Goal: Transaction & Acquisition: Purchase product/service

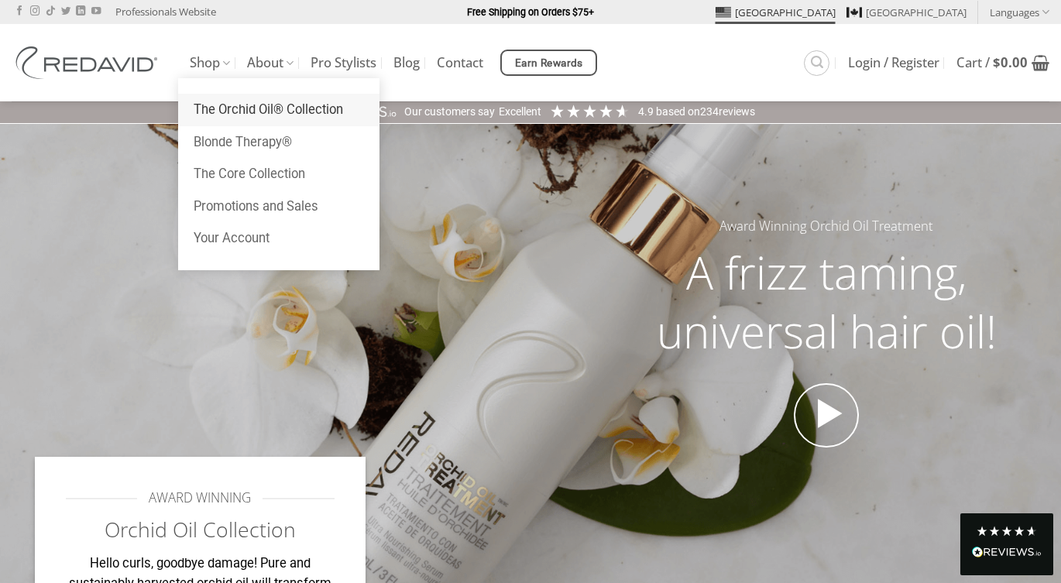
click at [237, 103] on link "The Orchid Oil® Collection" at bounding box center [278, 110] width 201 height 33
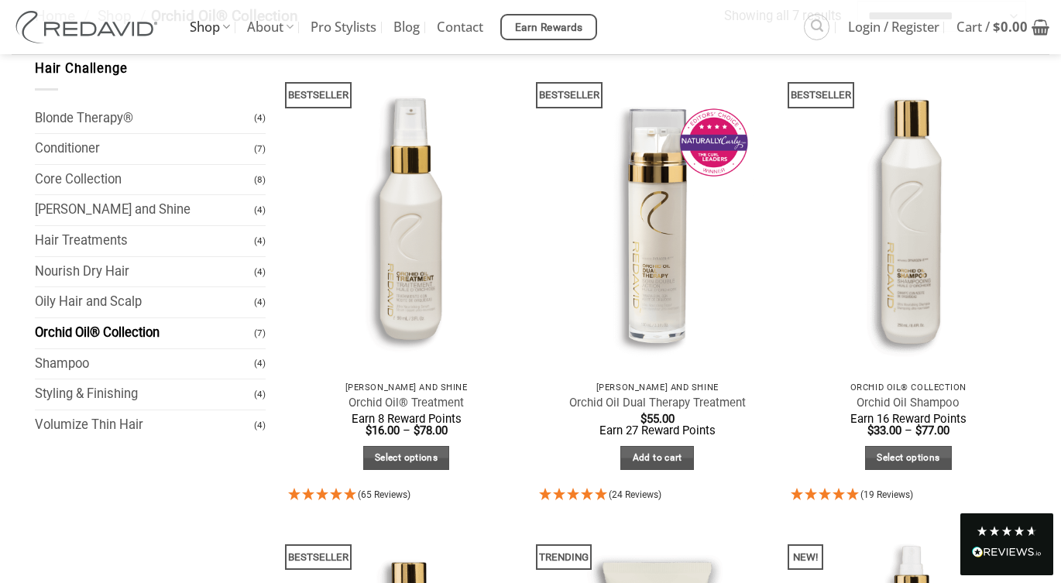
scroll to position [173, 0]
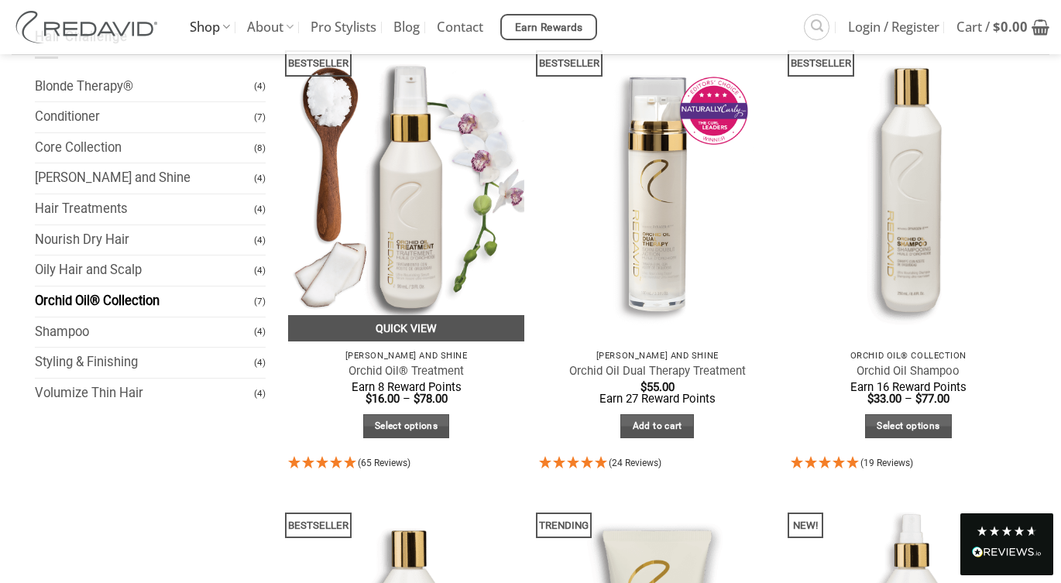
click at [411, 328] on link "Quick View" at bounding box center [406, 328] width 236 height 27
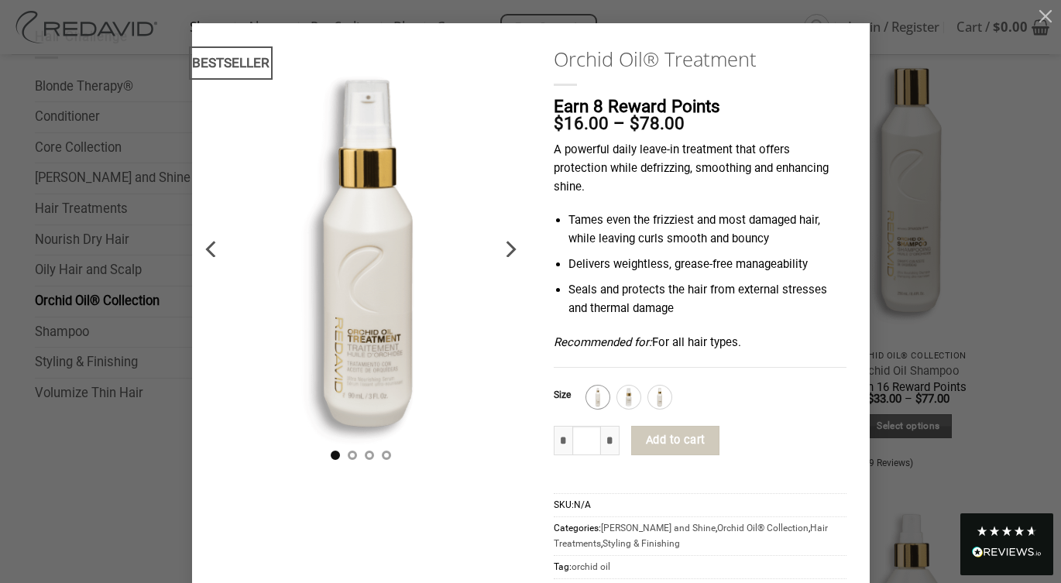
click at [608, 395] on img at bounding box center [598, 397] width 20 height 20
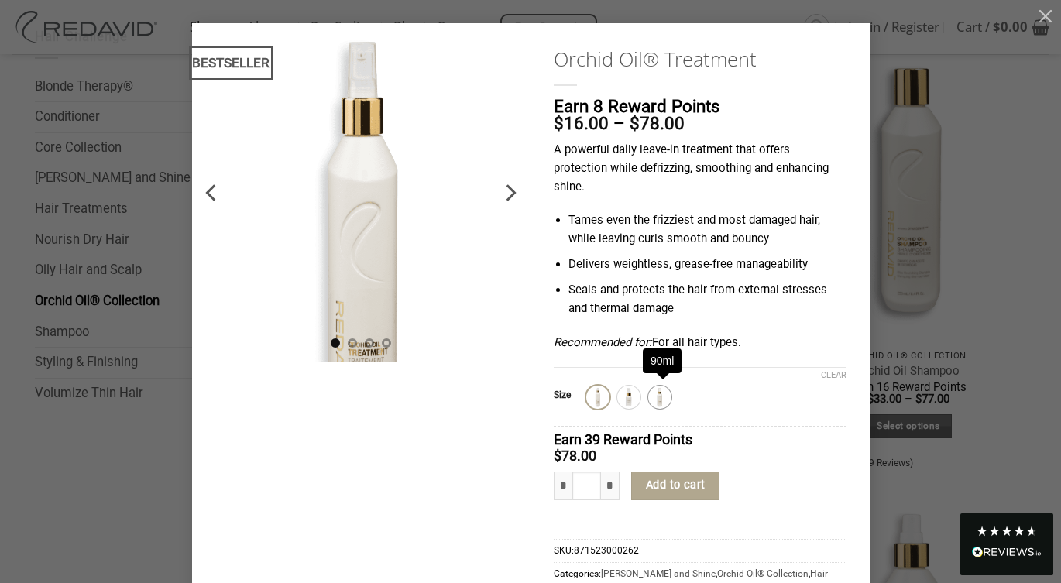
click at [655, 394] on img at bounding box center [660, 397] width 20 height 20
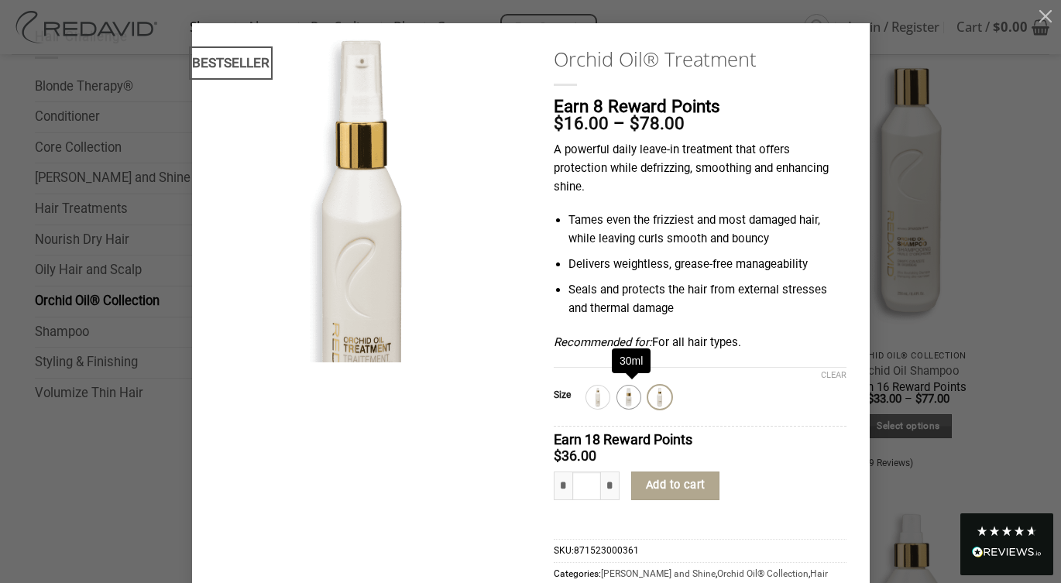
click at [630, 390] on img at bounding box center [629, 397] width 20 height 20
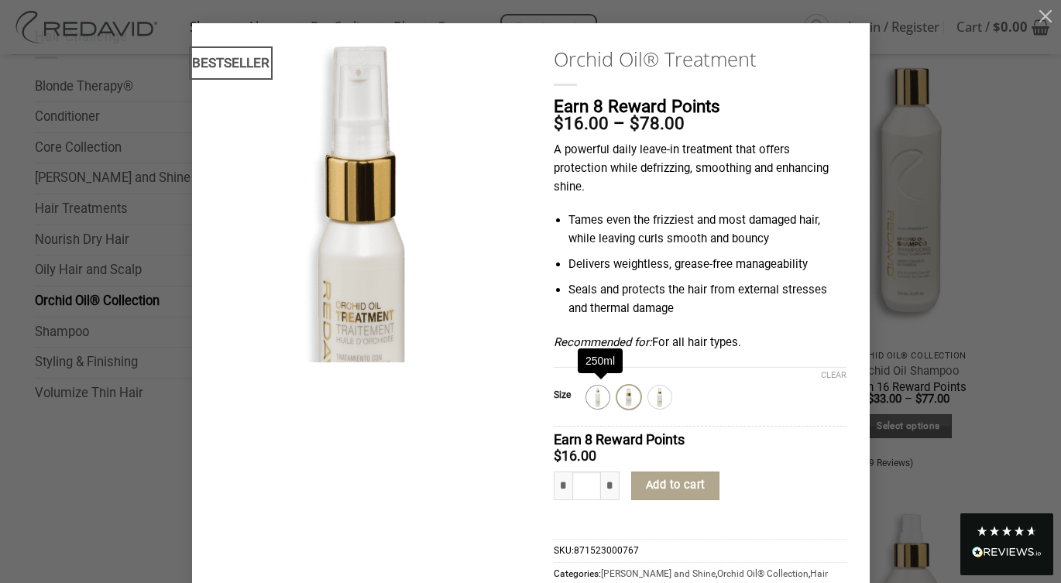
click at [603, 400] on img at bounding box center [598, 397] width 20 height 20
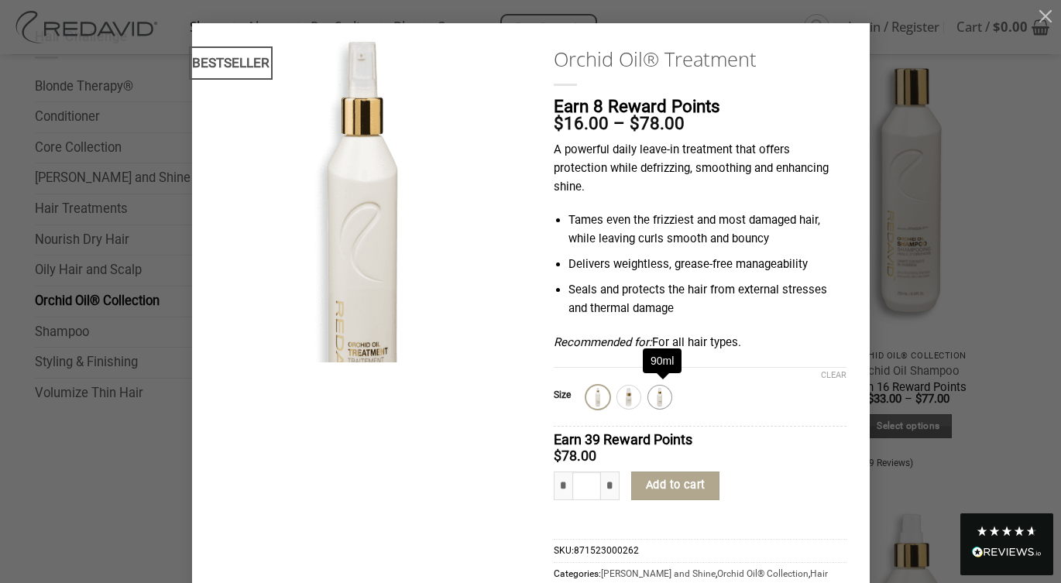
click at [664, 397] on img at bounding box center [660, 397] width 20 height 20
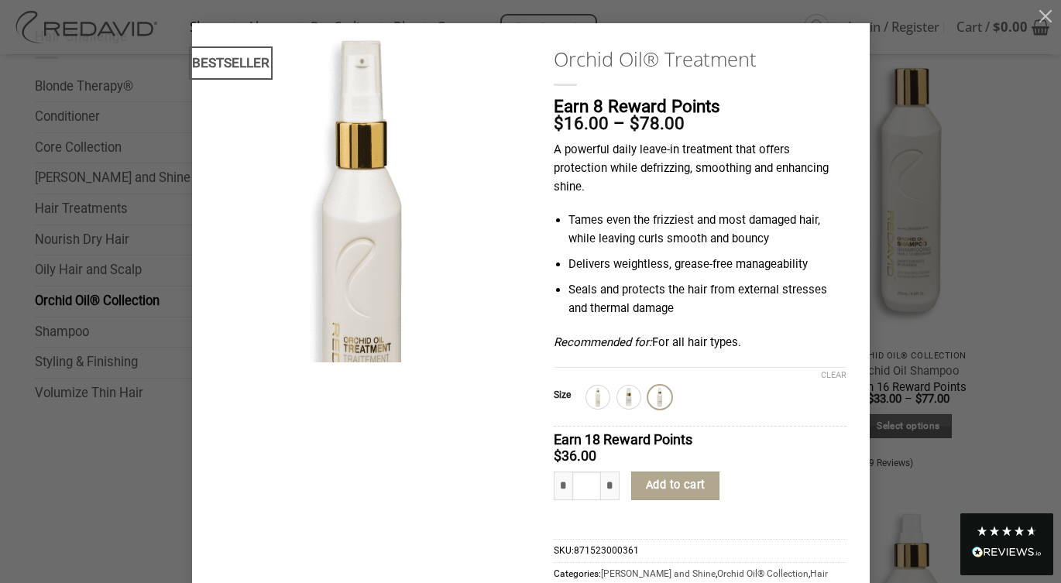
click at [904, 324] on div "**********" at bounding box center [530, 351] width 1014 height 656
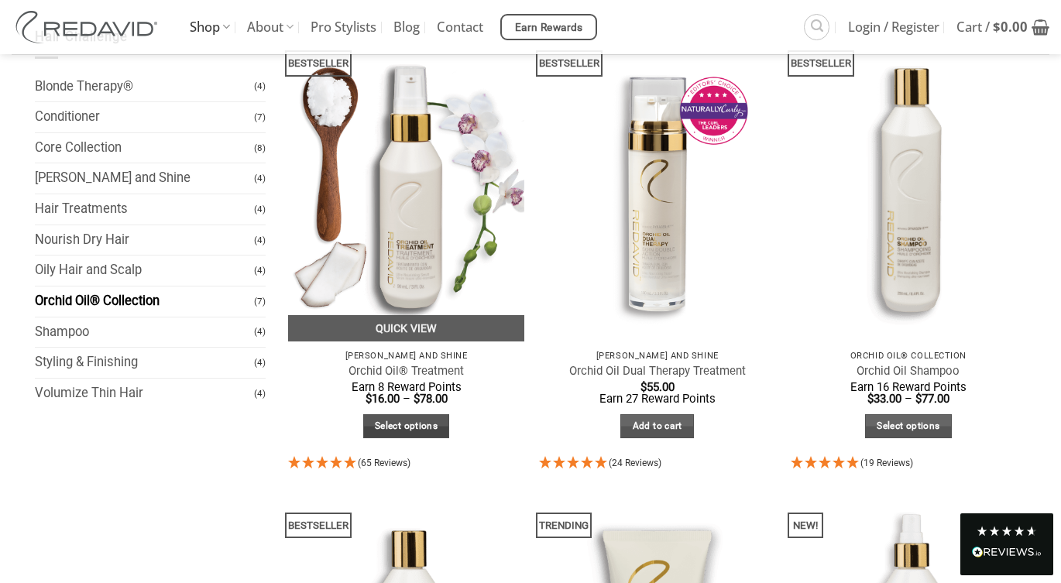
click at [404, 430] on link "Select options" at bounding box center [406, 426] width 87 height 24
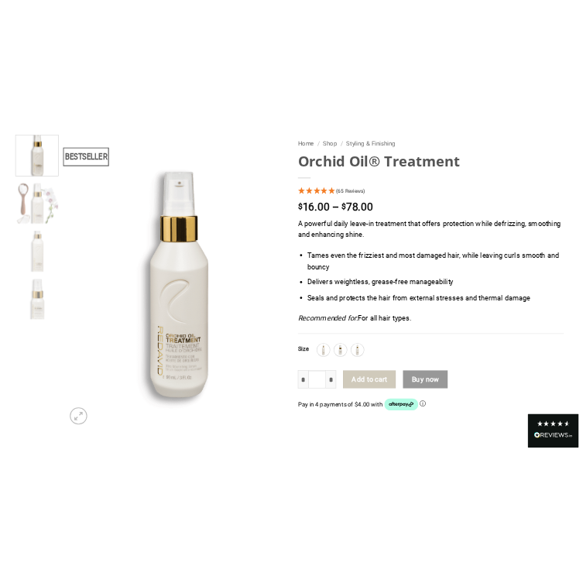
scroll to position [150, 0]
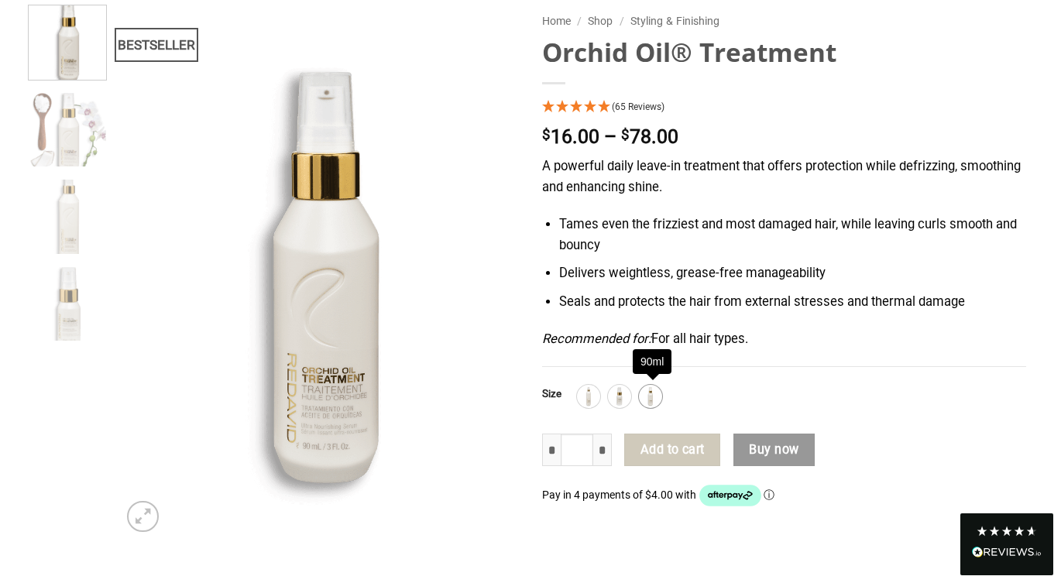
click at [650, 398] on img at bounding box center [650, 396] width 20 height 20
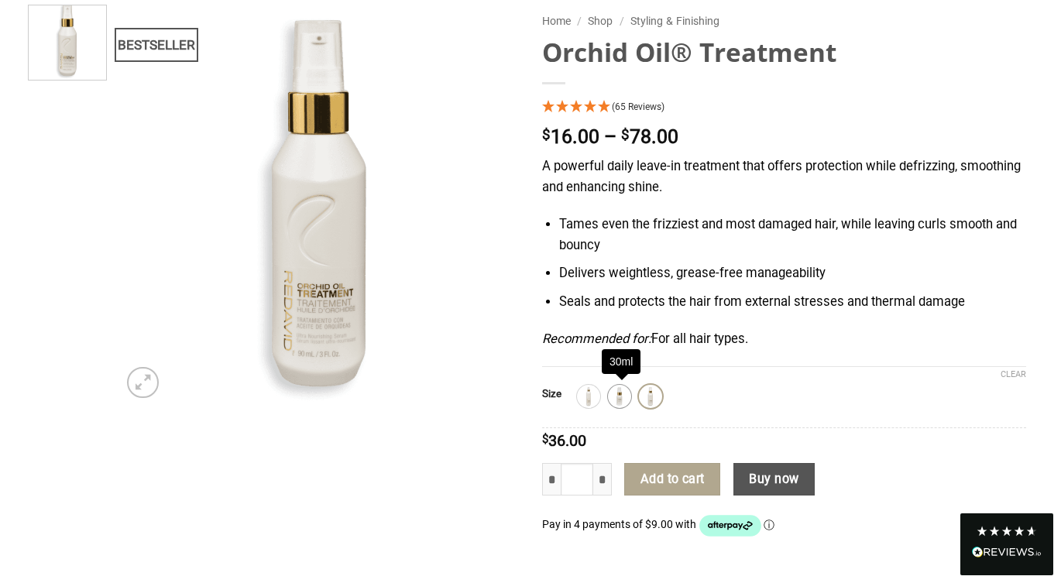
click at [629, 402] on img at bounding box center [619, 396] width 20 height 20
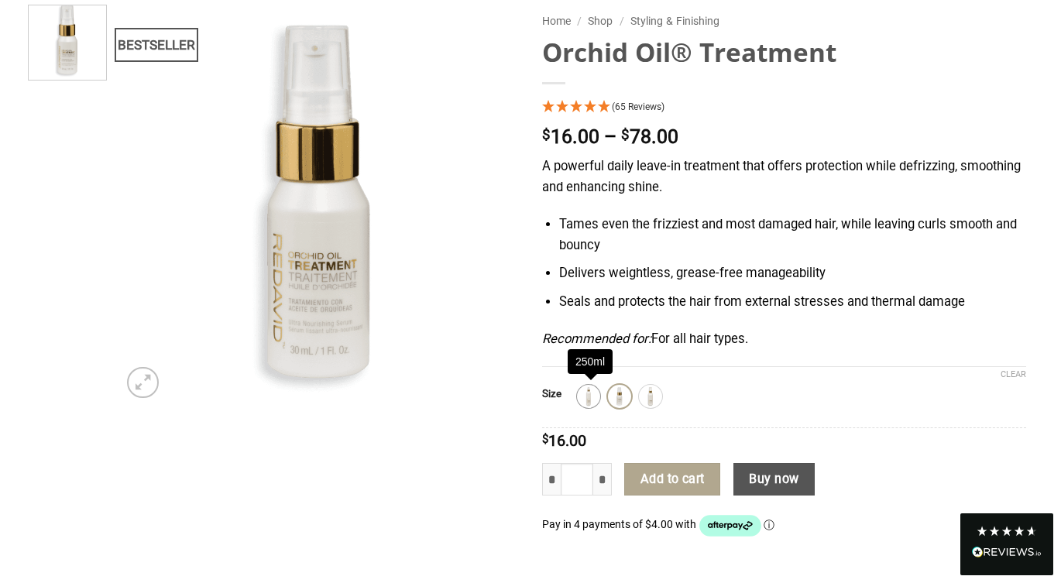
click at [588, 406] on img at bounding box center [588, 396] width 20 height 20
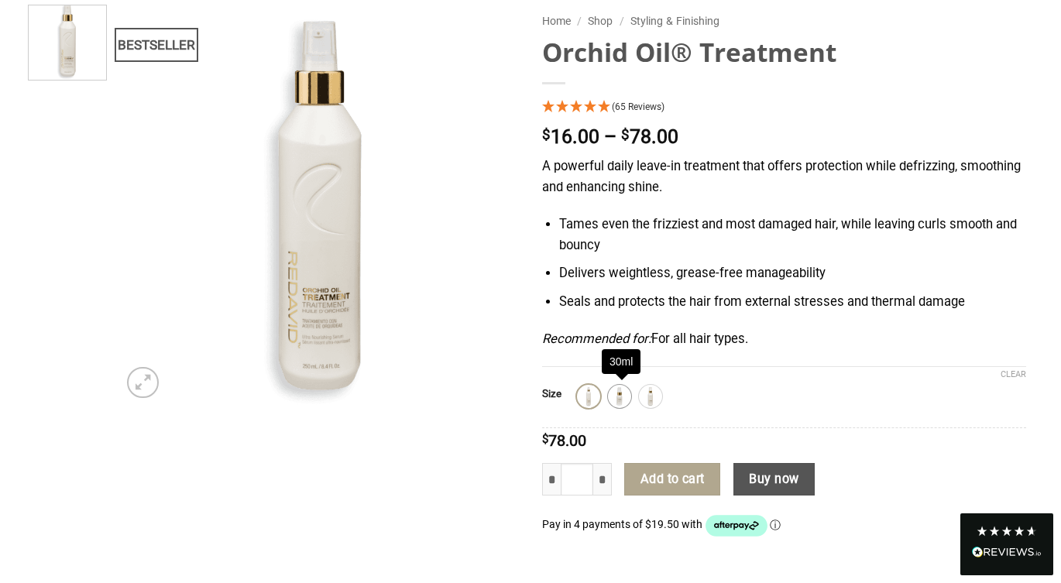
click at [624, 399] on img at bounding box center [619, 396] width 20 height 20
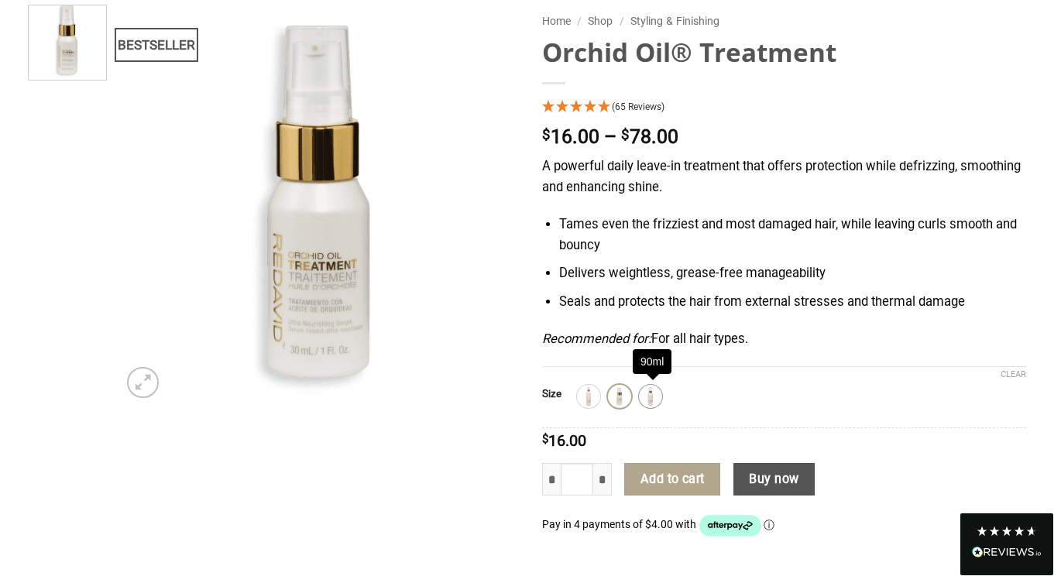
click at [646, 401] on img at bounding box center [650, 396] width 20 height 20
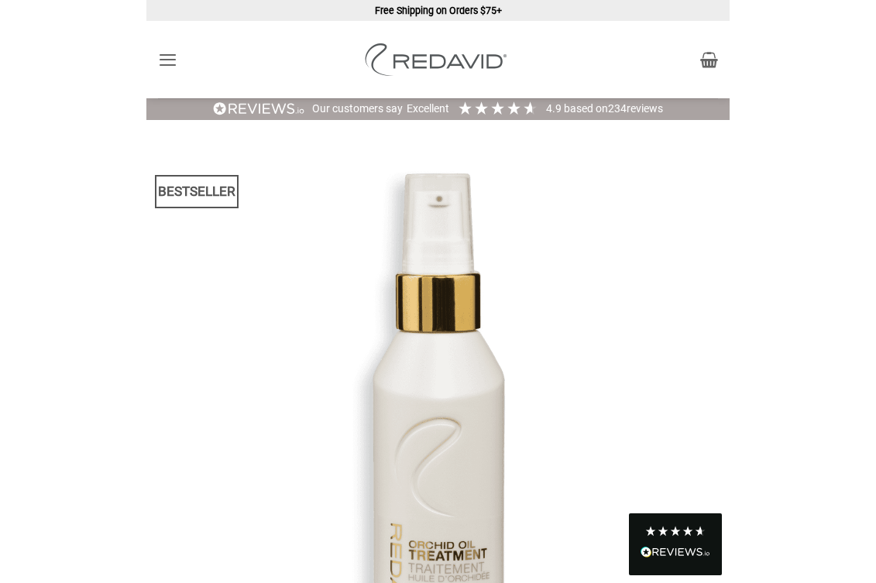
scroll to position [0, 0]
